Goal: Transaction & Acquisition: Purchase product/service

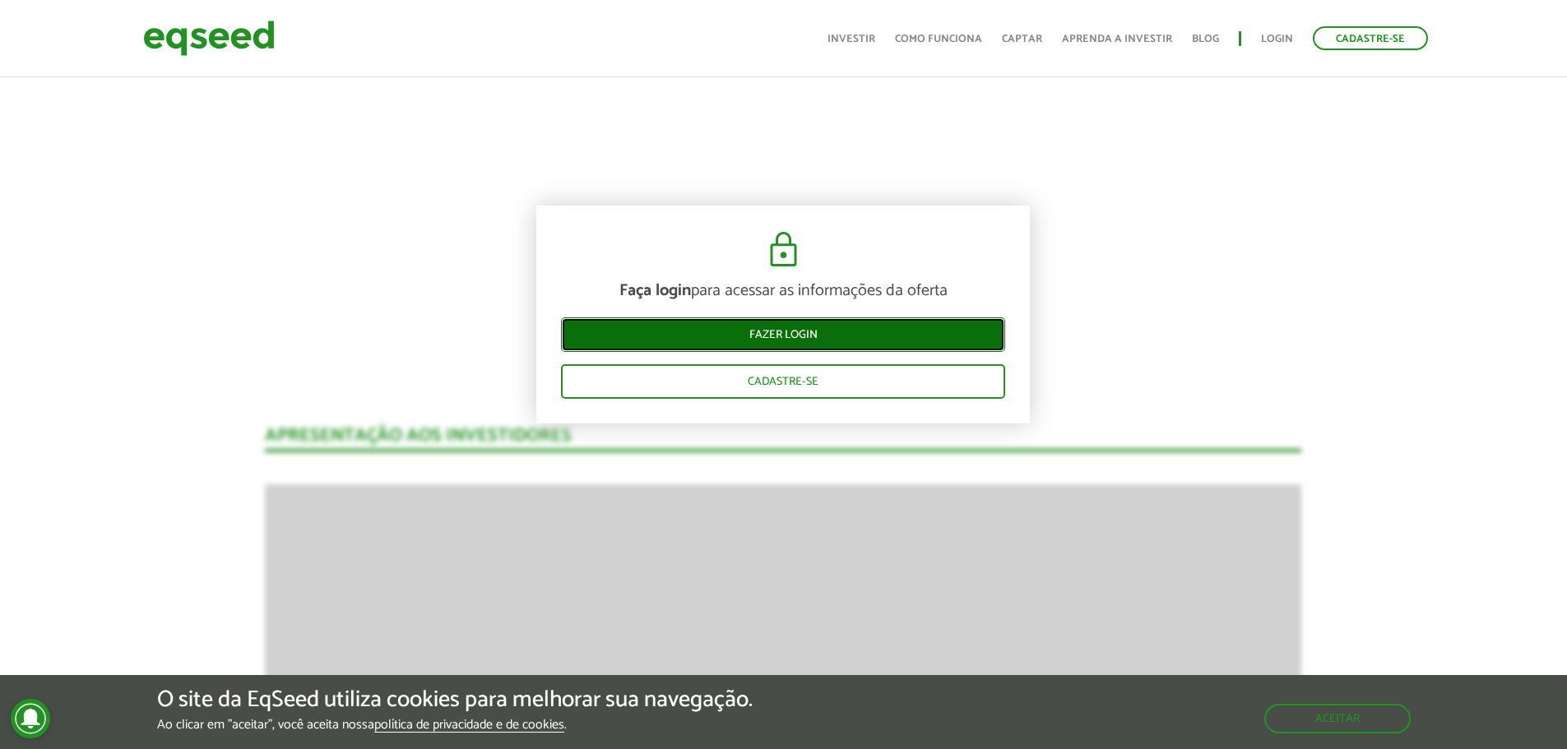
click at [845, 335] on link "Fazer login" at bounding box center [783, 335] width 444 height 35
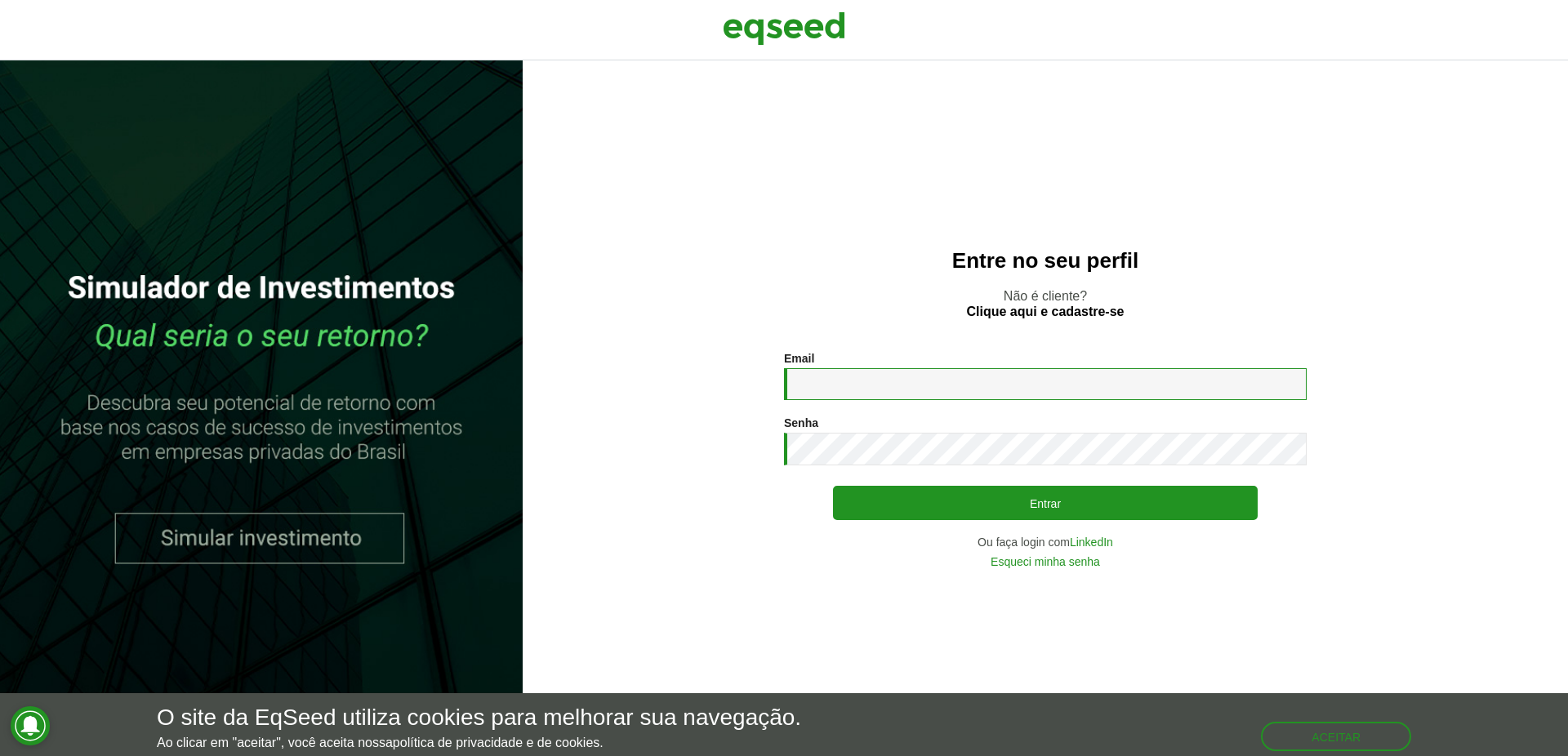
click at [814, 380] on input "Email *" at bounding box center [1045, 384] width 523 height 32
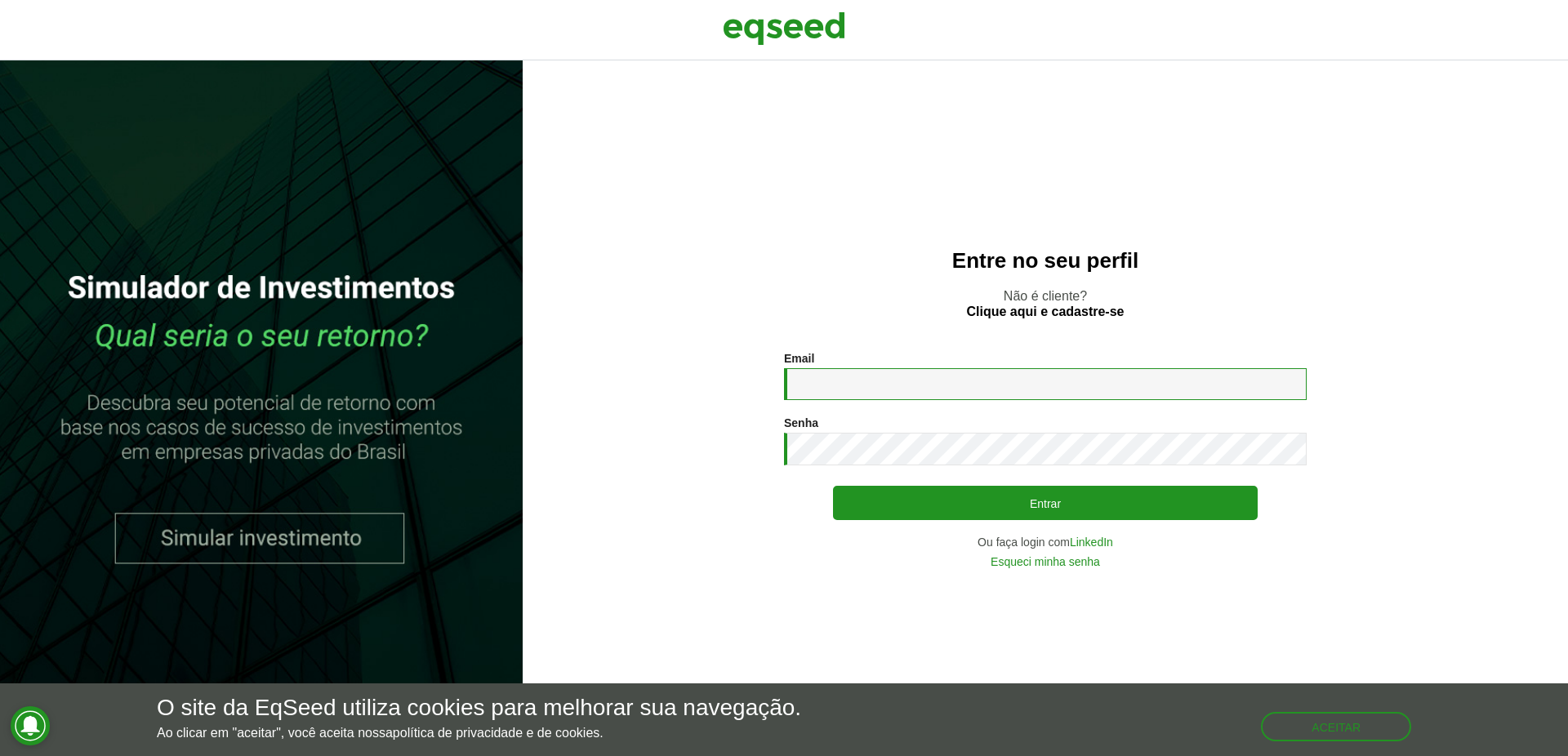
type input "**********"
click at [869, 431] on div "Senha * Digite a senha que será usada em conjunto com seu e-mail." at bounding box center [1045, 441] width 523 height 49
click at [833, 485] on button "Entrar" at bounding box center [1045, 502] width 425 height 35
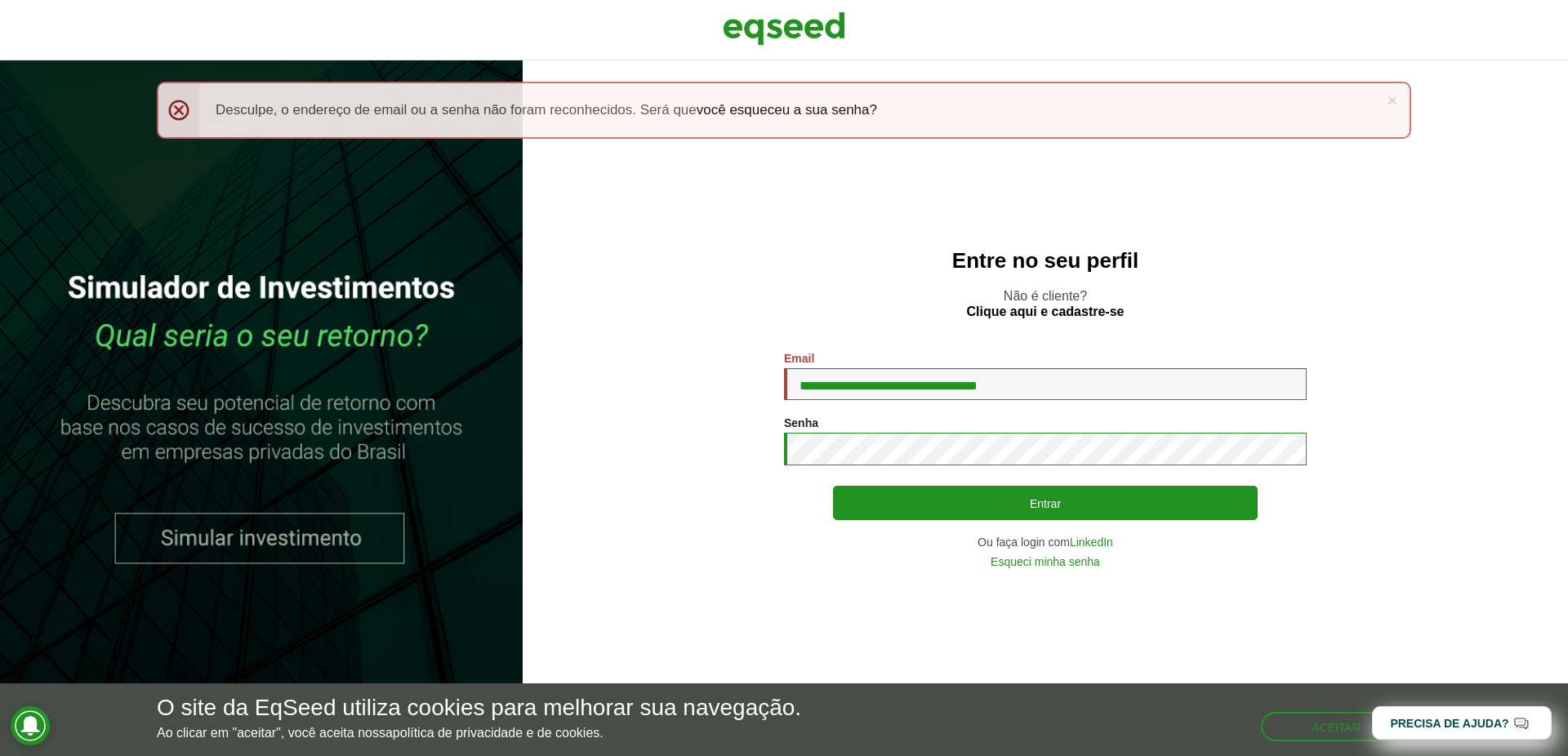
click at [833, 485] on button "Entrar" at bounding box center [1045, 502] width 425 height 35
click at [1038, 564] on link "Esqueci minha senha" at bounding box center [1045, 562] width 109 height 12
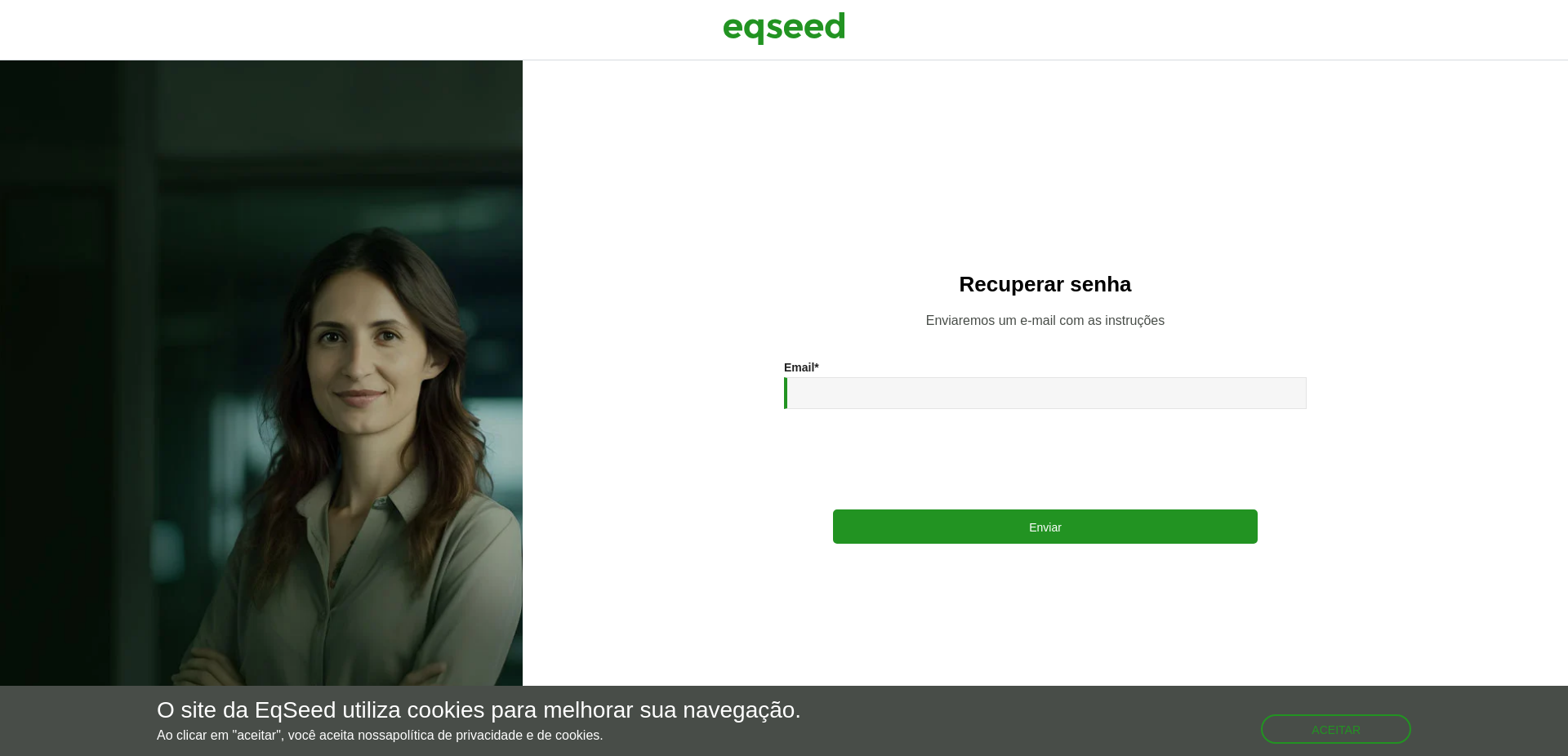
click at [934, 426] on iframe at bounding box center [1045, 457] width 248 height 63
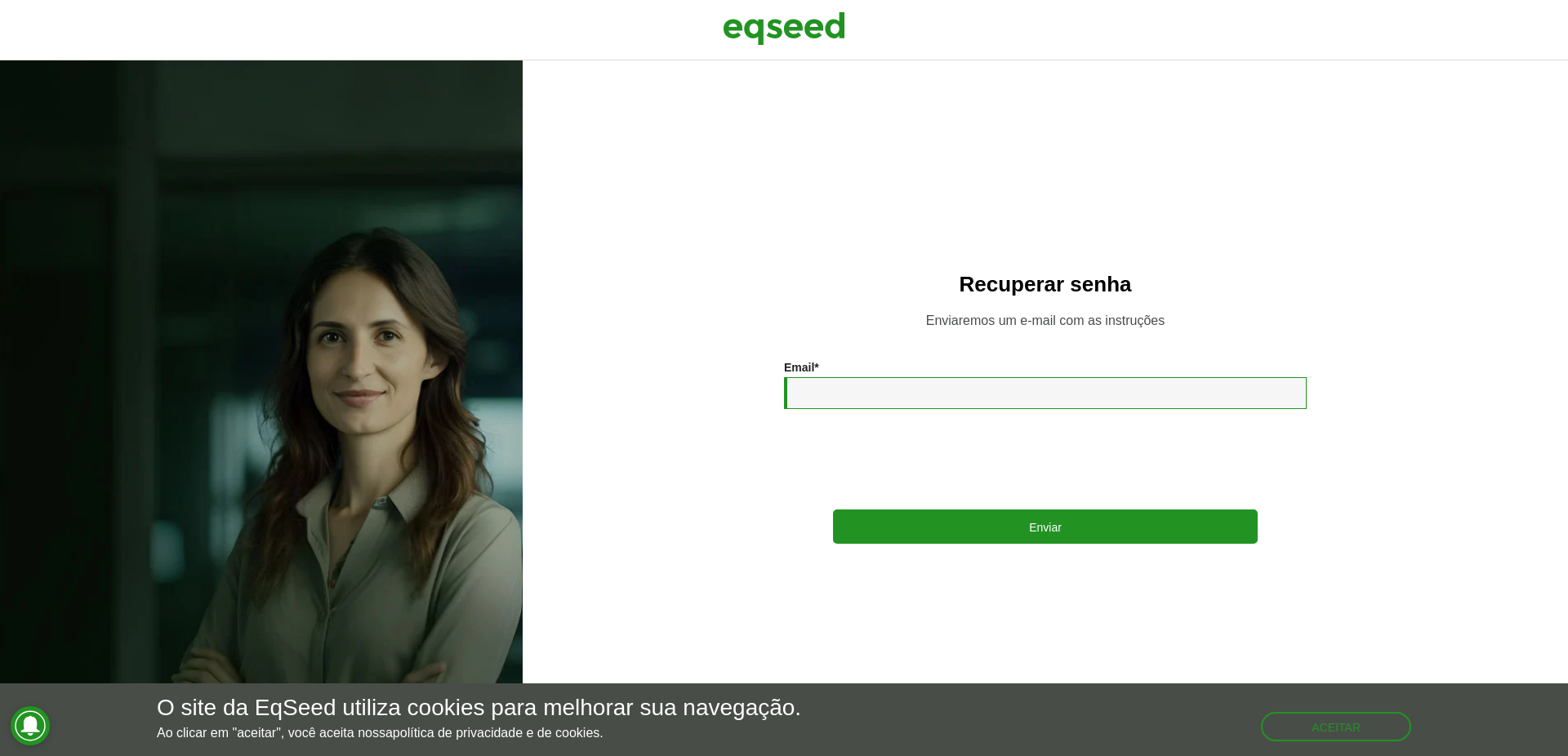
click at [942, 398] on input "Email *" at bounding box center [1045, 393] width 523 height 32
type input "**********"
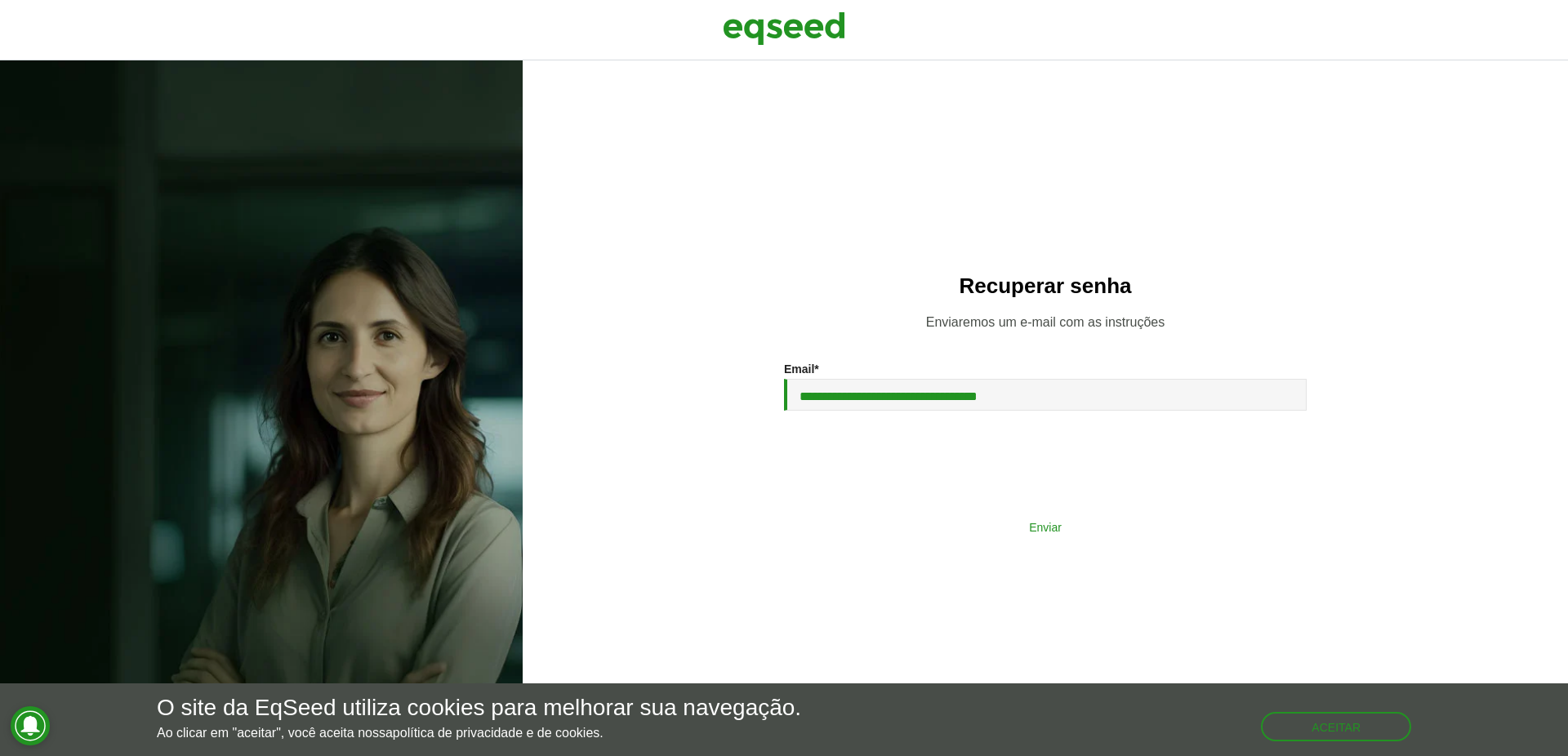
click at [995, 527] on button "Enviar" at bounding box center [1045, 526] width 425 height 31
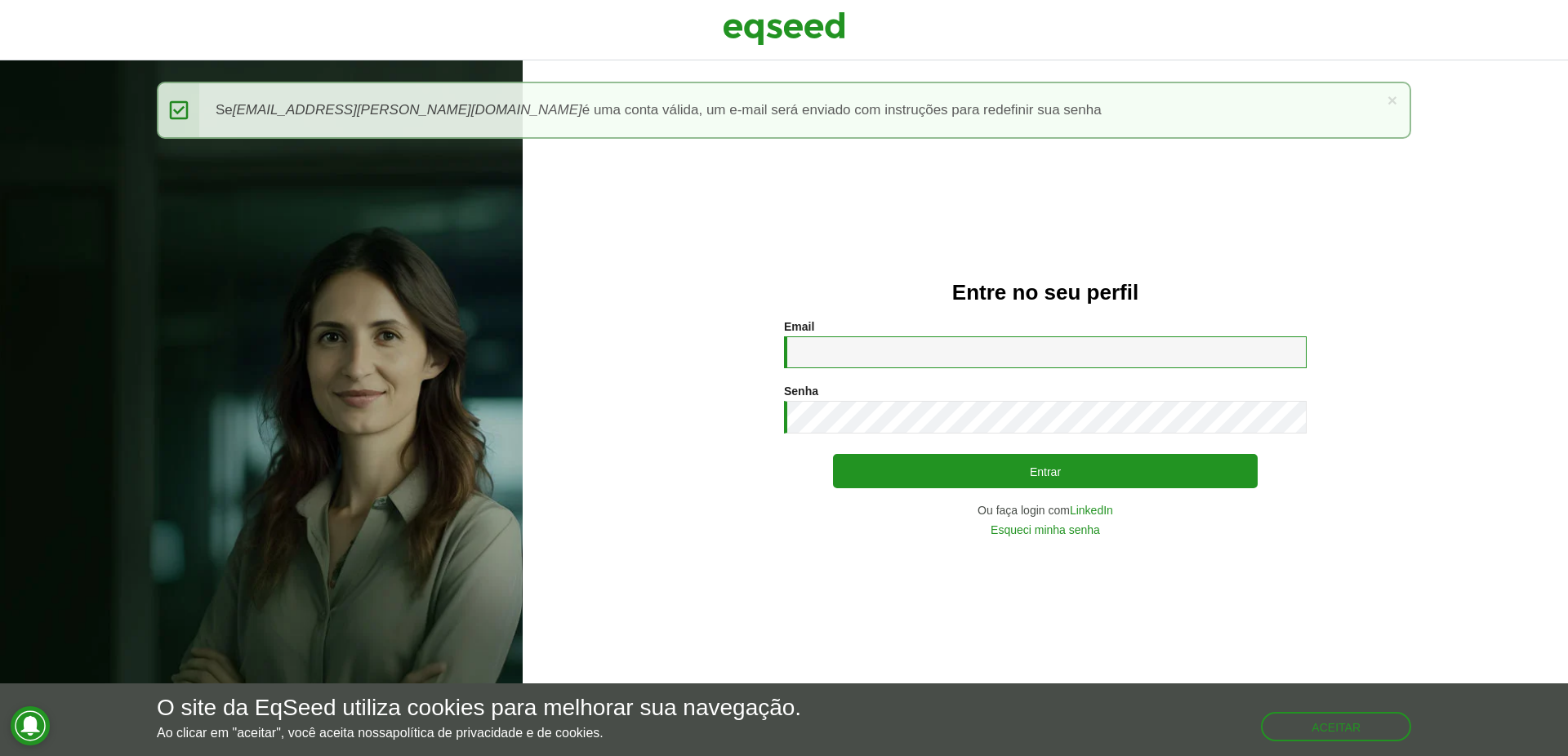
click at [906, 361] on input "Email *" at bounding box center [1045, 352] width 523 height 32
type input "**********"
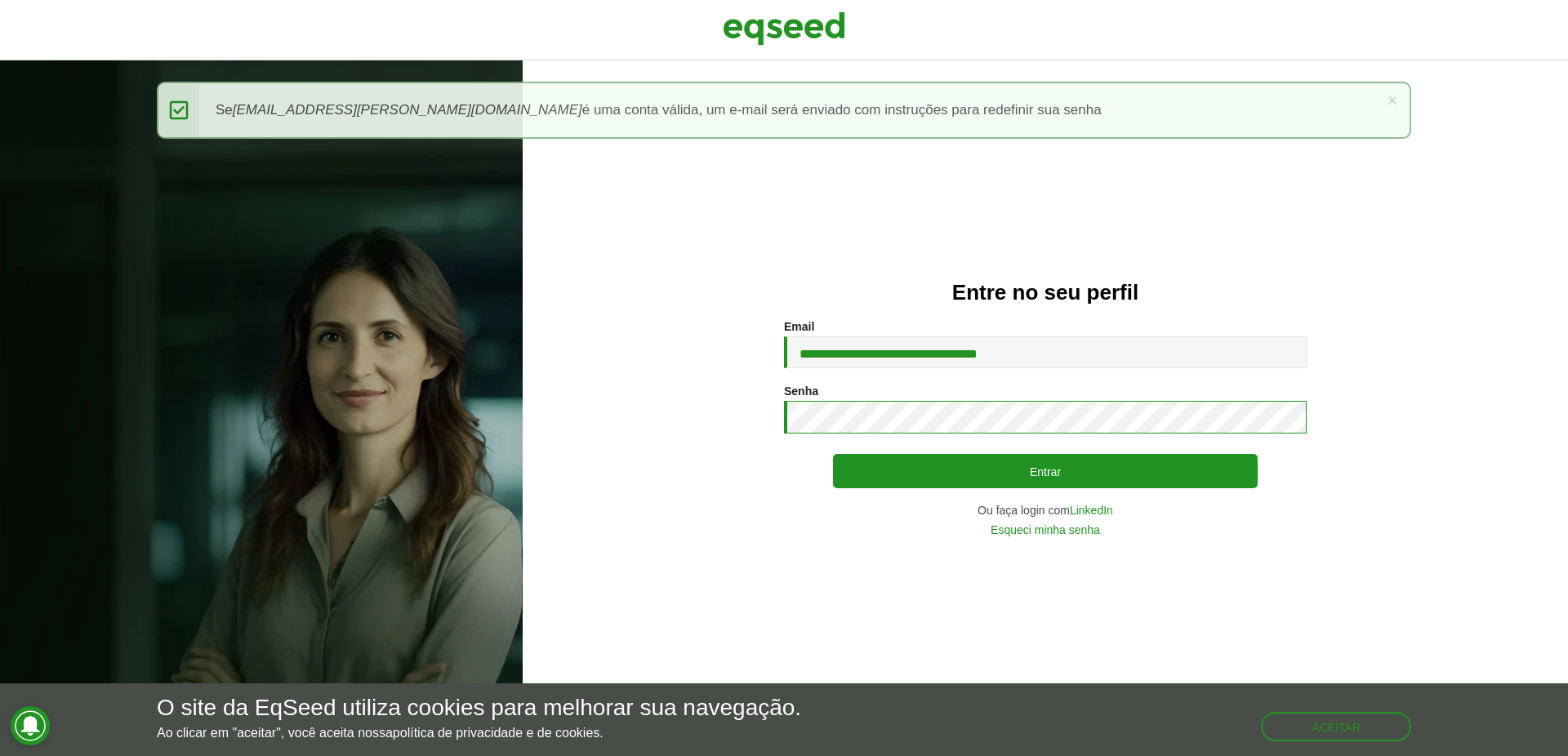
click at [833, 453] on button "Entrar" at bounding box center [1045, 470] width 425 height 35
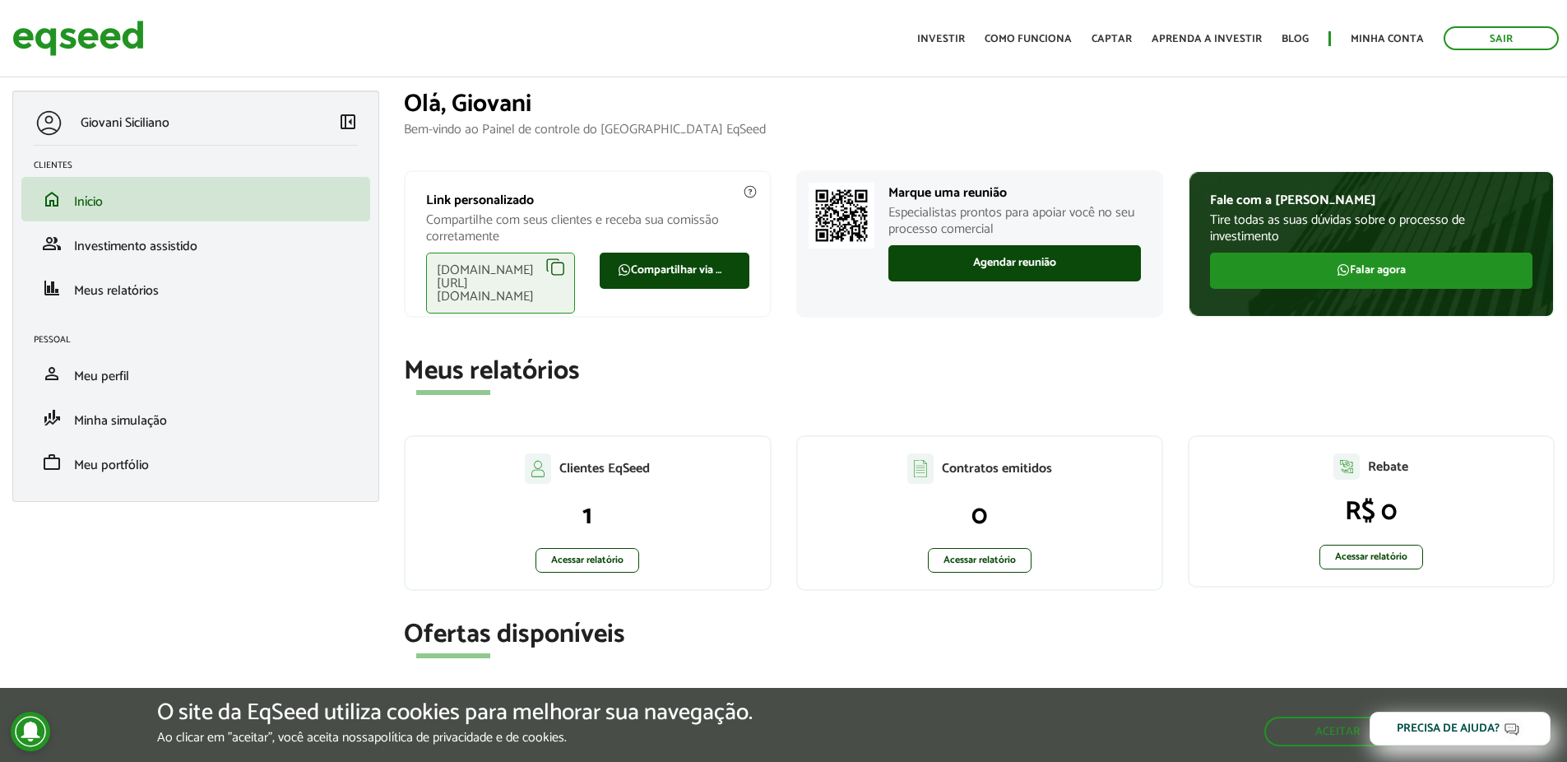
click at [563, 267] on div "eqseed.com/a/is/giovani.siciliano" at bounding box center [500, 283] width 149 height 61
click at [555, 267] on div "eqseed.com/a/is/giovani.siciliano" at bounding box center [500, 283] width 149 height 61
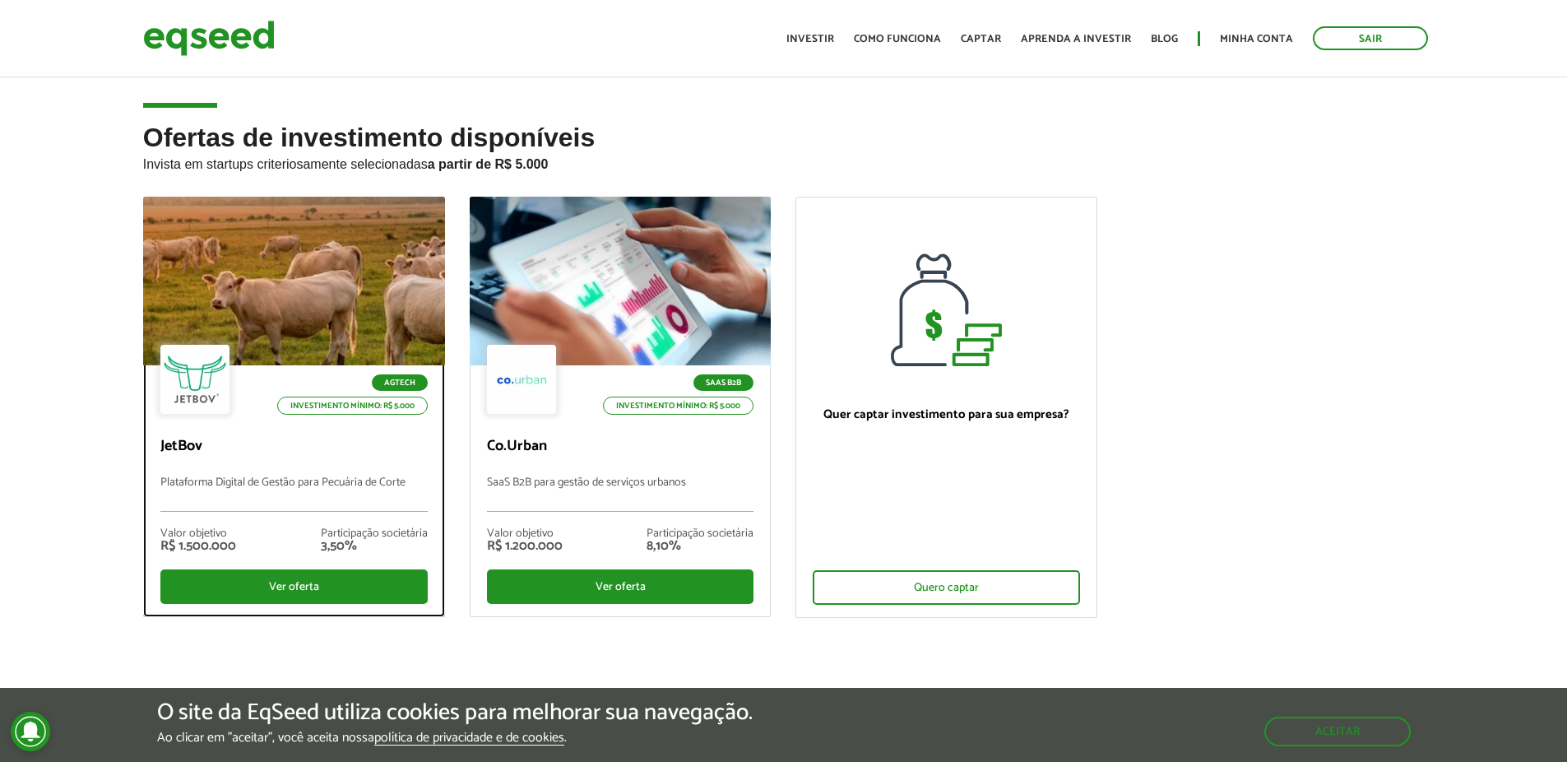
click at [306, 567] on div "Valor objetivo R$ 1.500.000 Participação societária 3,50%" at bounding box center [293, 541] width 267 height 58
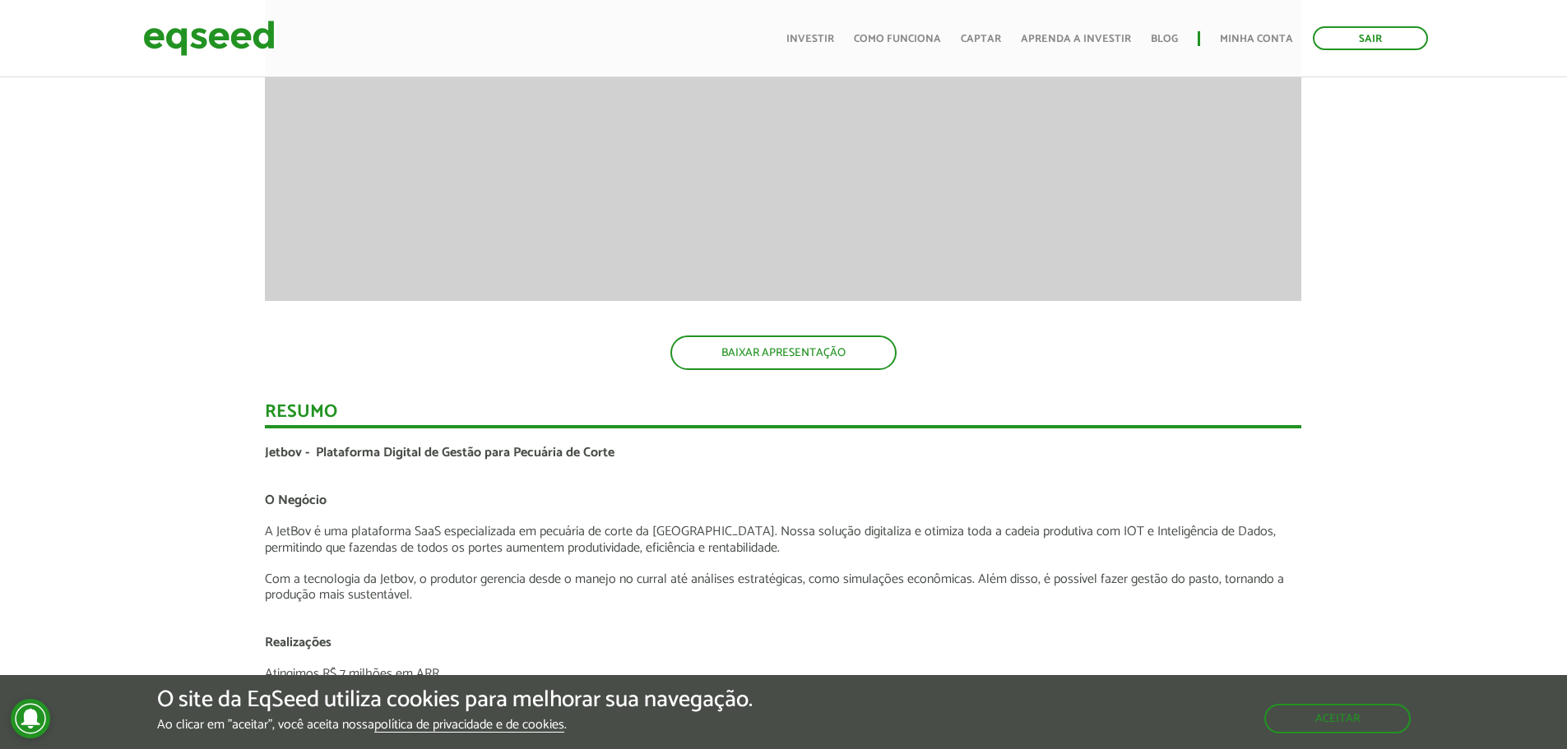
scroll to position [2962, 0]
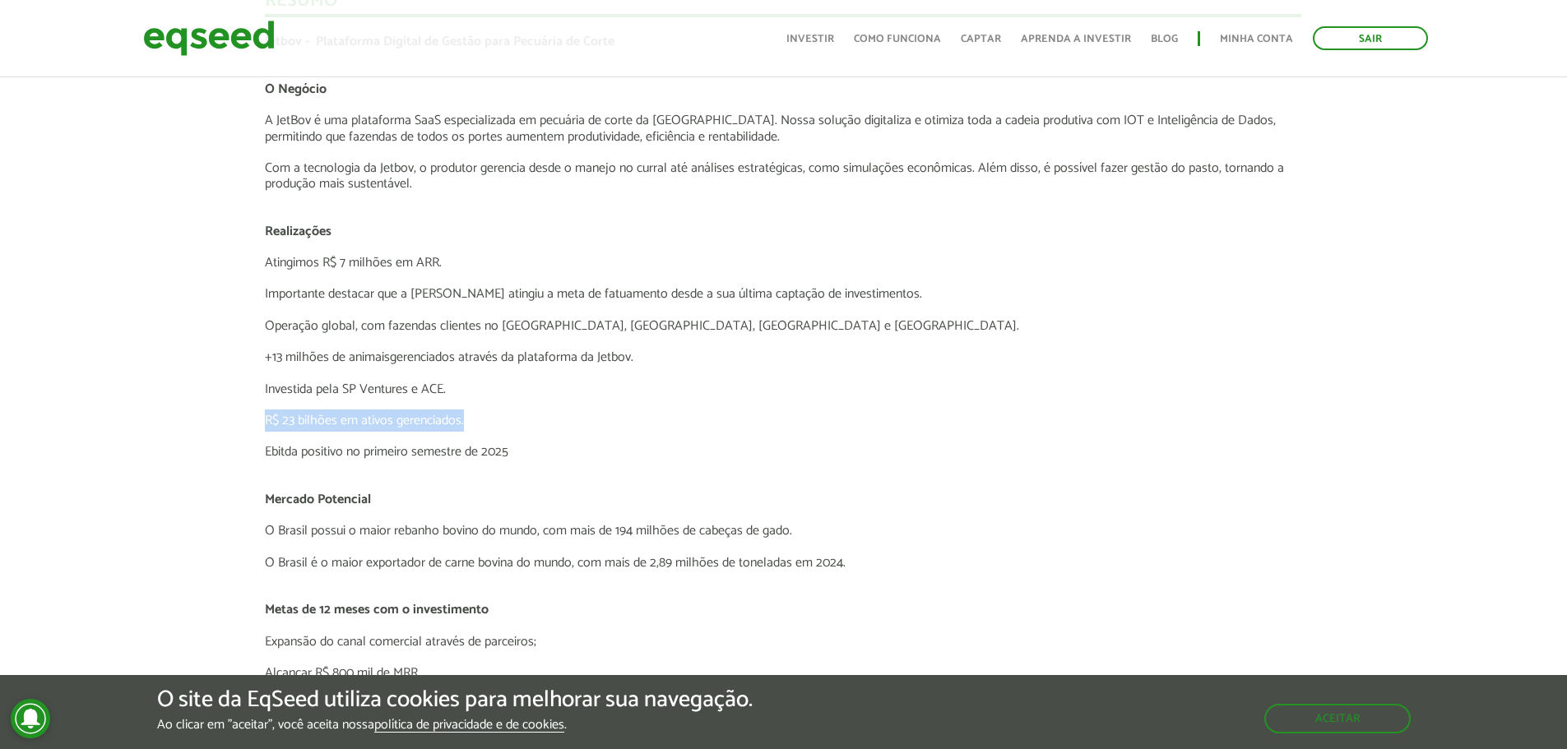
drag, startPoint x: 271, startPoint y: 421, endPoint x: 492, endPoint y: 424, distance: 220.5
click at [485, 423] on p "R$ 23 bilhões em ativos gerenciados." at bounding box center [783, 421] width 1037 height 16
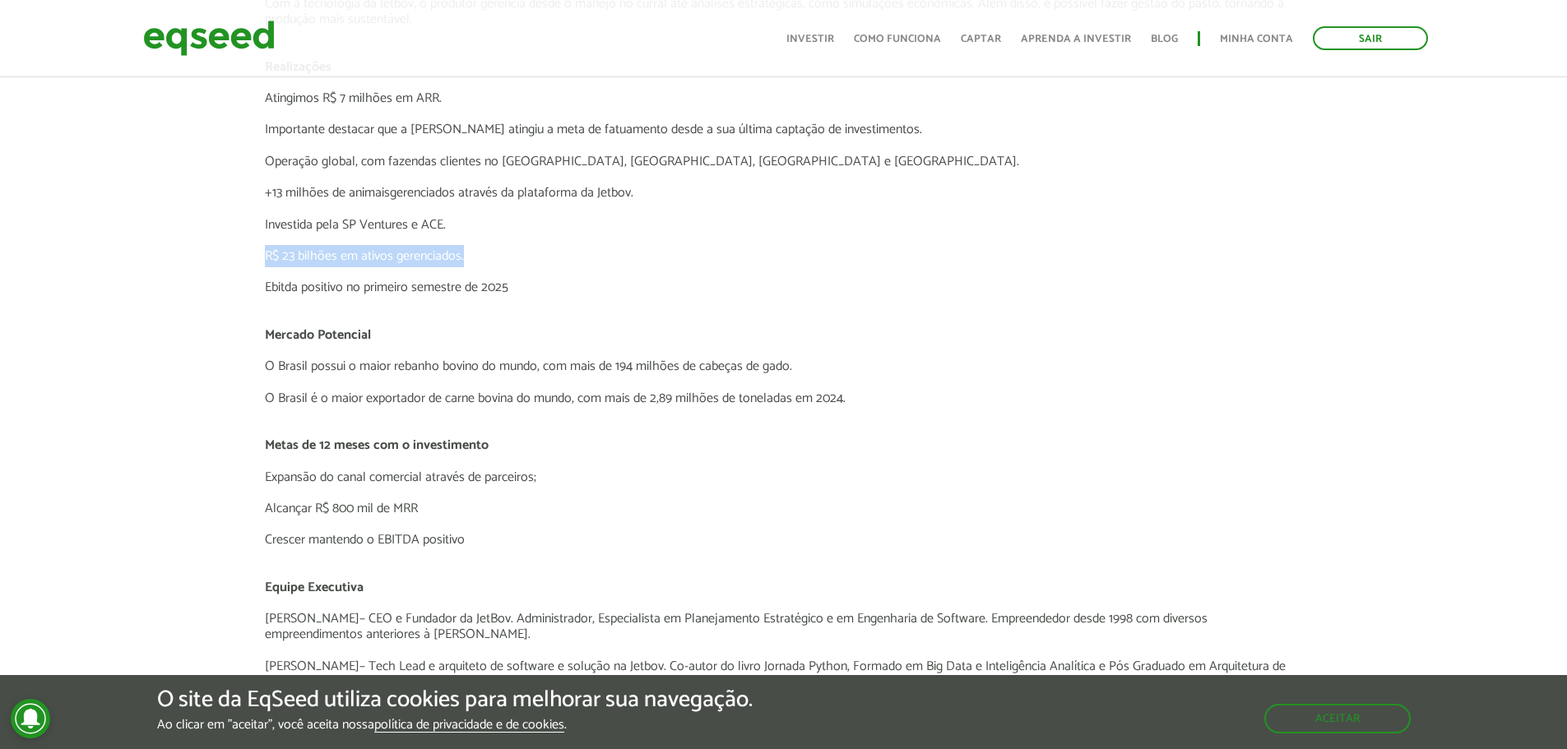
scroll to position [3208, 0]
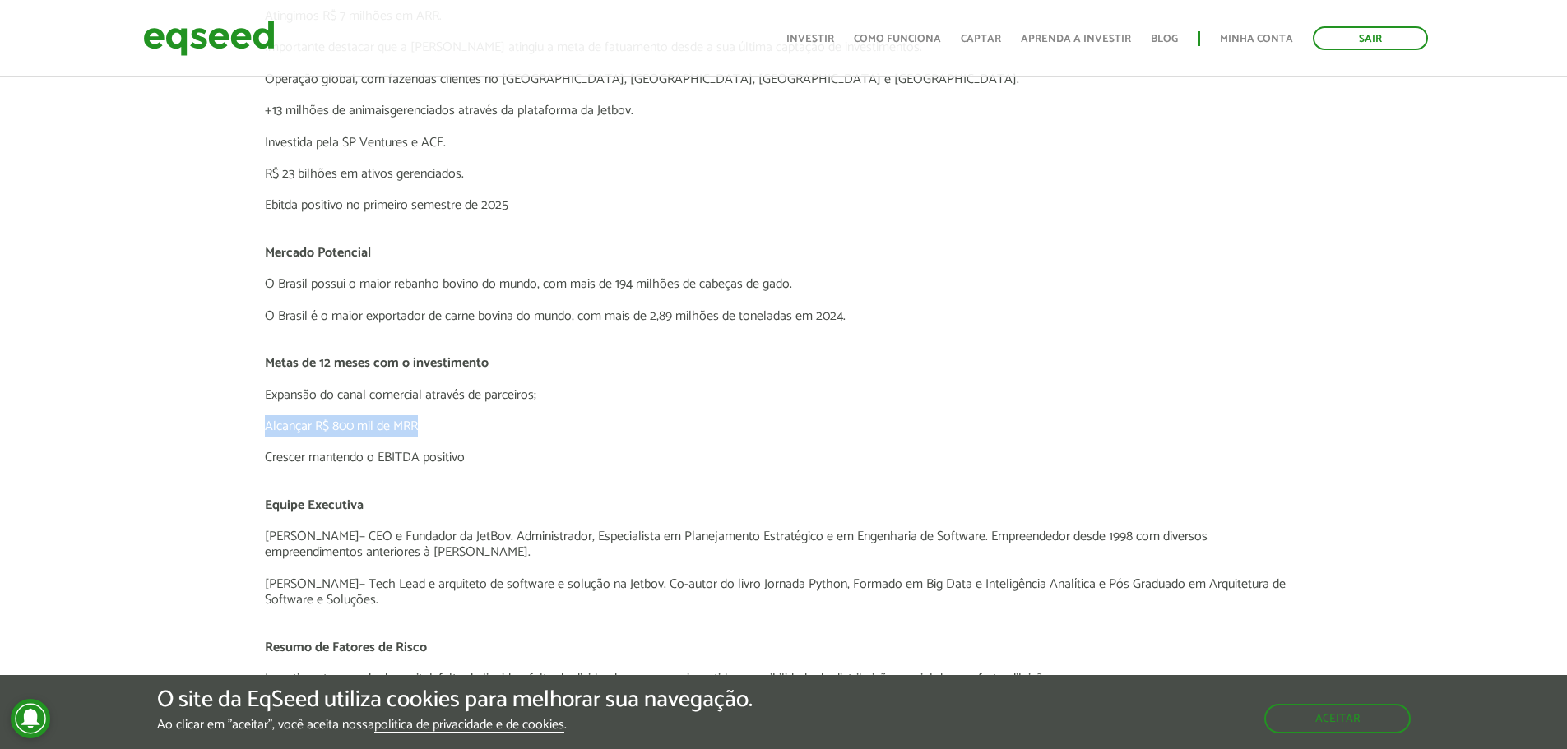
drag, startPoint x: 414, startPoint y: 423, endPoint x: 472, endPoint y: 424, distance: 58.4
click at [485, 438] on p at bounding box center [783, 442] width 1037 height 16
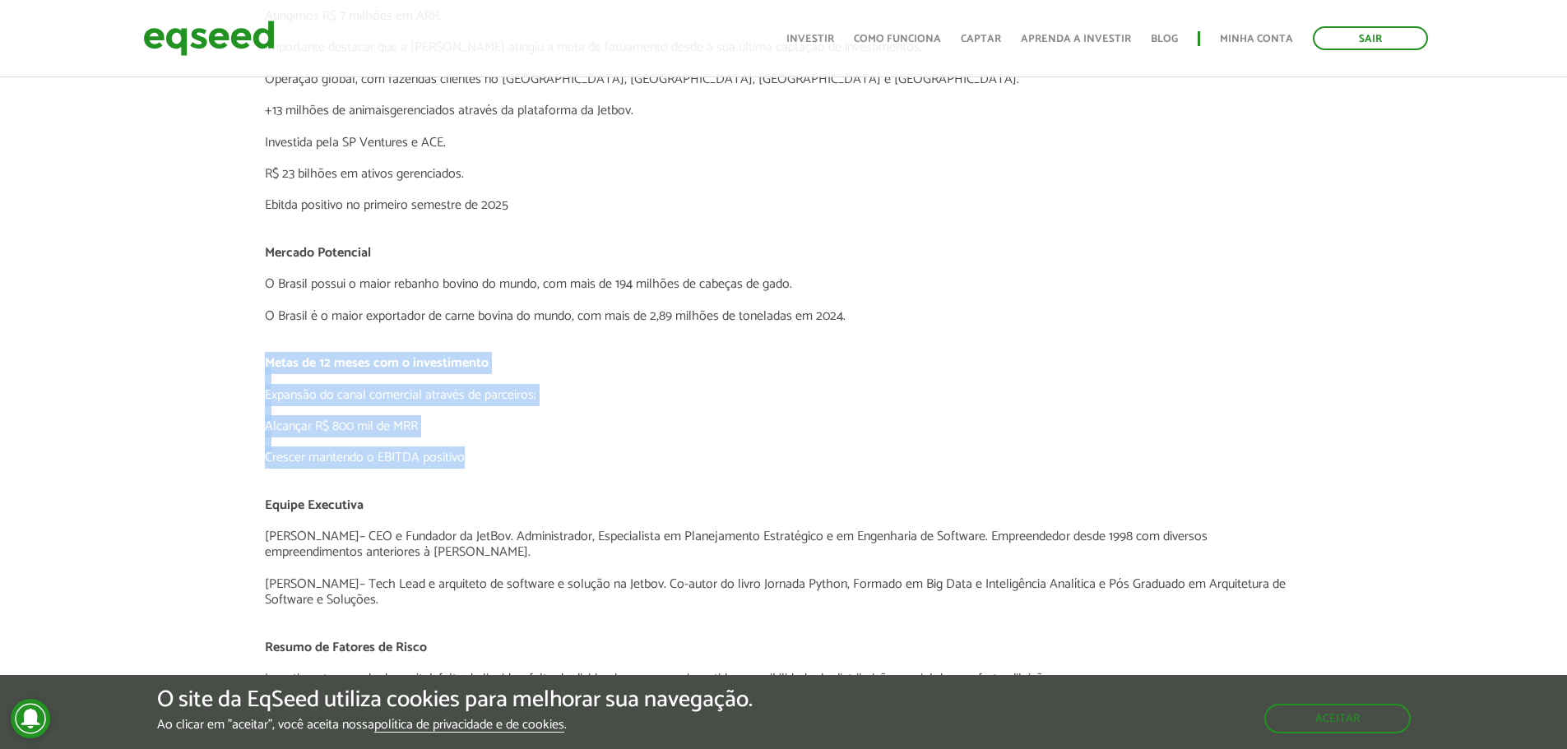
drag, startPoint x: 455, startPoint y: 460, endPoint x: 239, endPoint y: 362, distance: 236.7
click at [713, 458] on p "Crescer mantendo o EBITDA positivo" at bounding box center [783, 458] width 1037 height 16
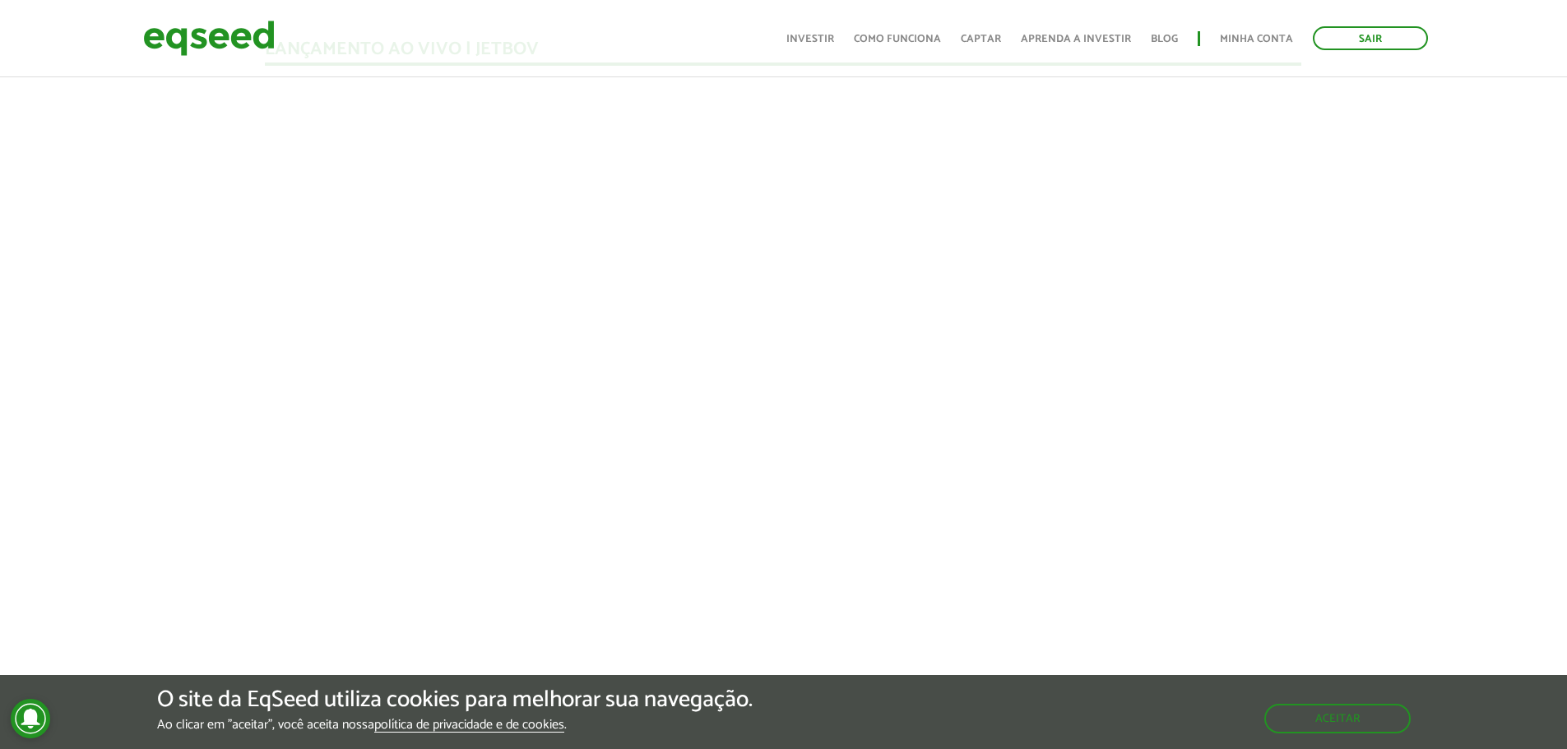
scroll to position [1481, 0]
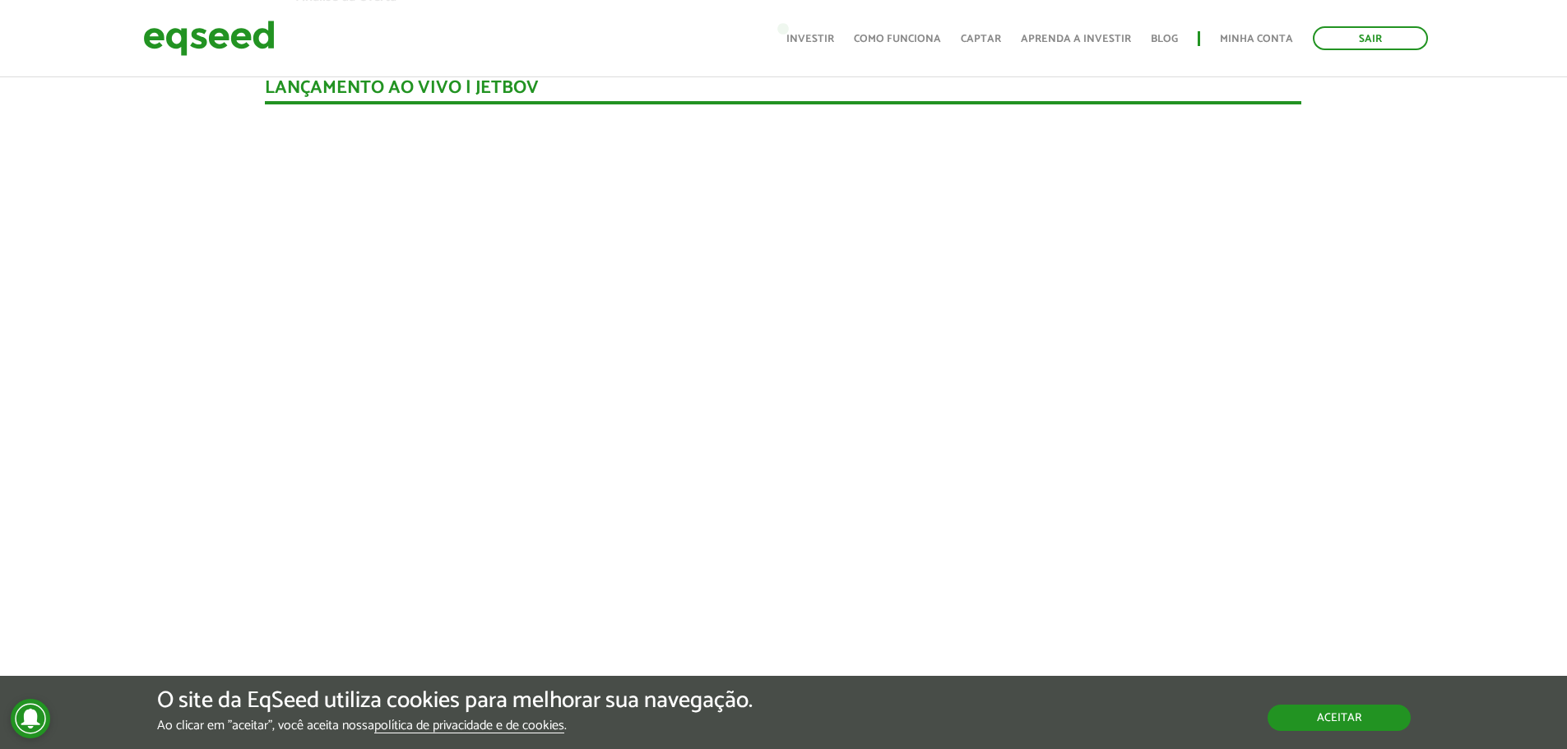
click at [1317, 717] on button "Aceitar" at bounding box center [1339, 718] width 143 height 26
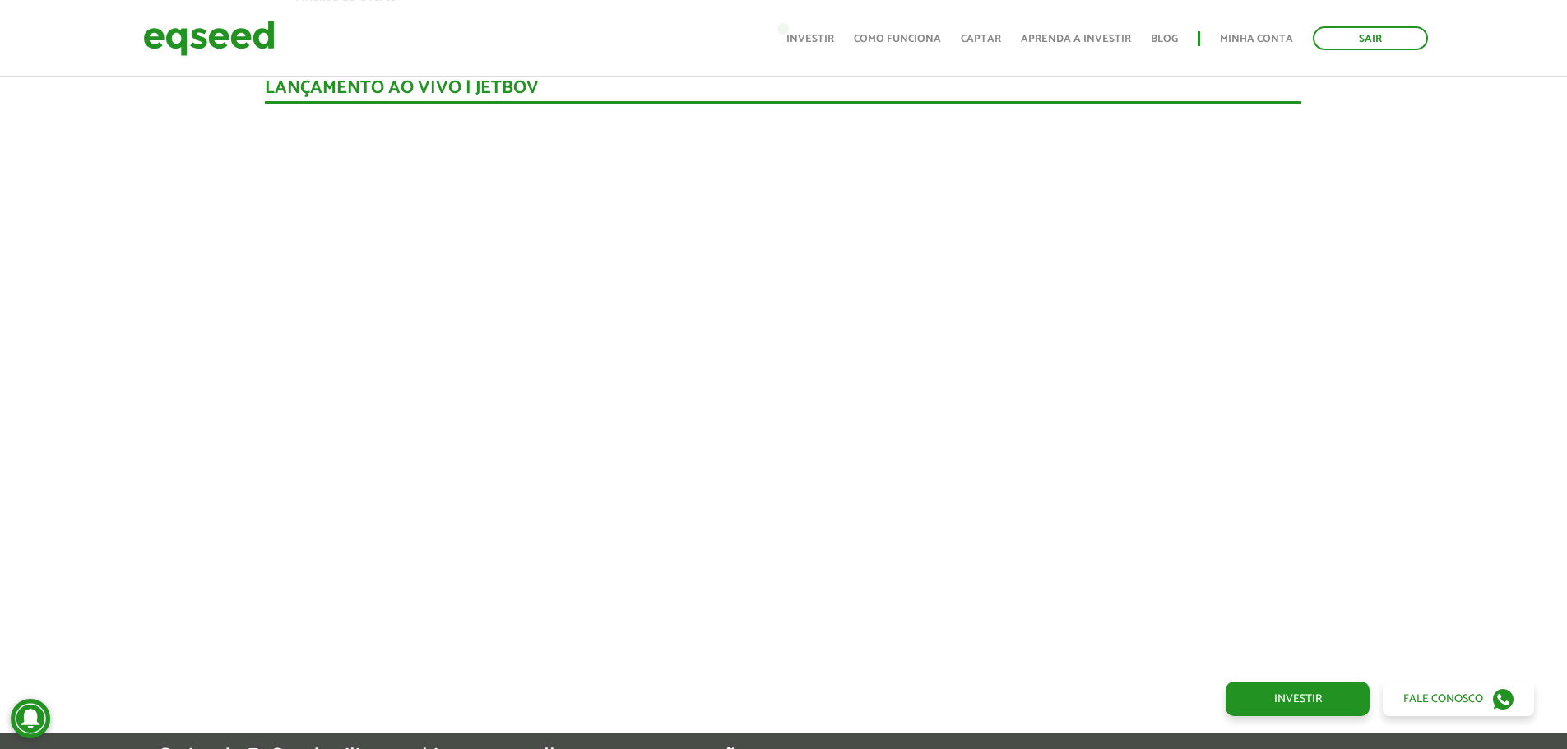
scroll to position [1563, 0]
